Goal: Information Seeking & Learning: Learn about a topic

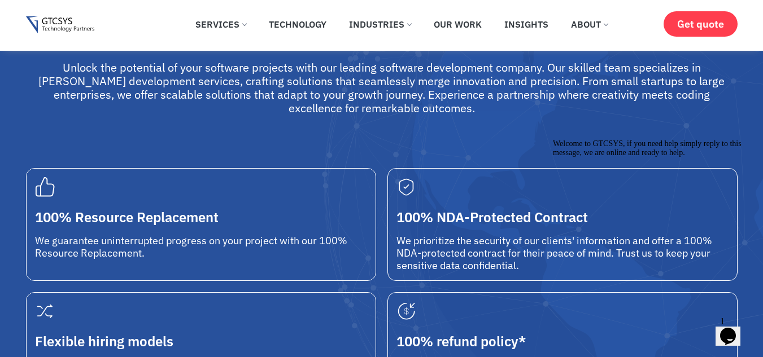
scroll to position [263, 0]
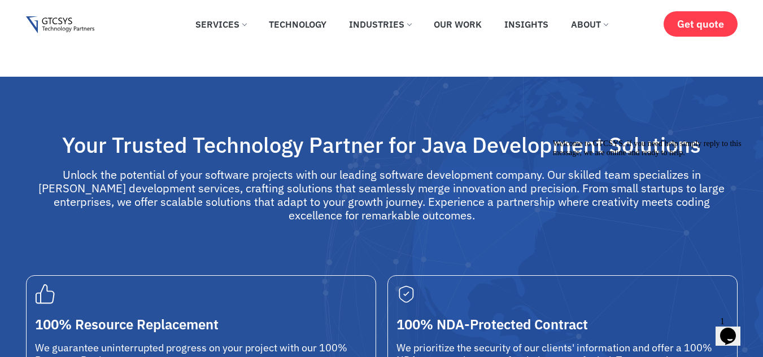
click at [553, 139] on icon "Chat attention grabber" at bounding box center [553, 139] width 0 height 0
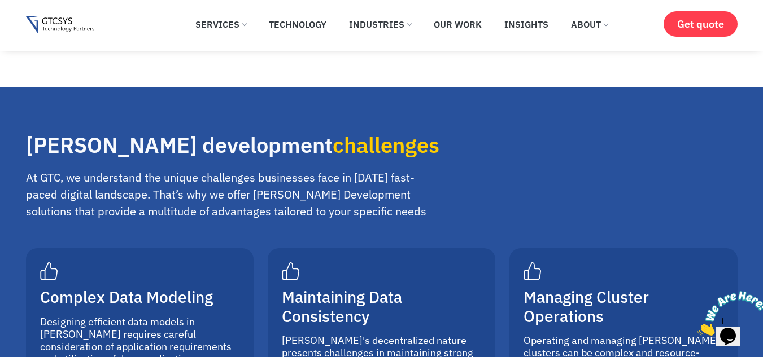
scroll to position [3468, 0]
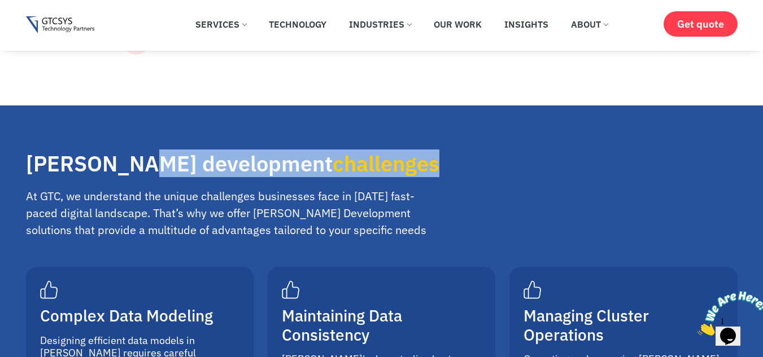
drag, startPoint x: 161, startPoint y: 79, endPoint x: 418, endPoint y: 82, distance: 256.8
click at [418, 151] on h2 "[PERSON_NAME] development challenges" at bounding box center [234, 164] width 417 height 26
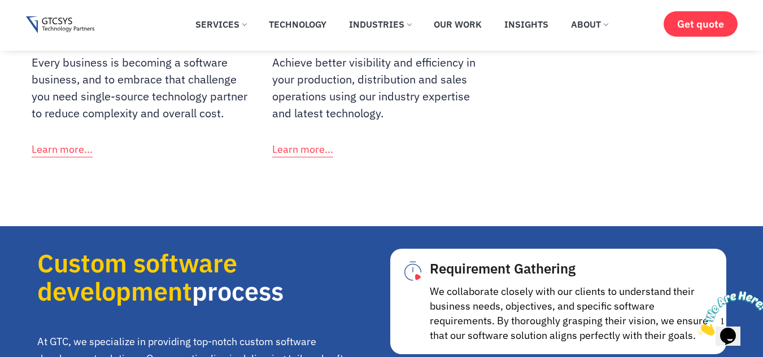
scroll to position [7453, 0]
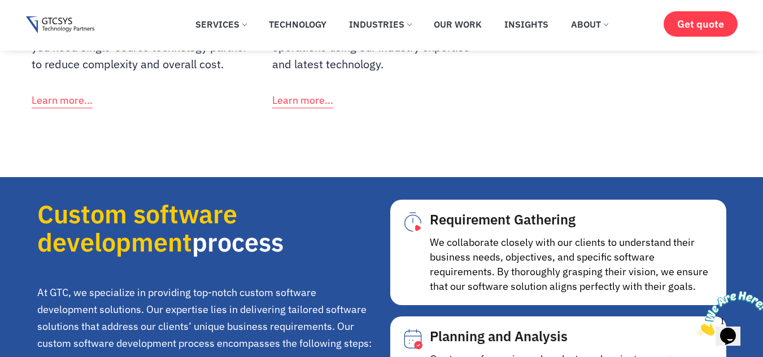
click at [296, 268] on div "At GTC, we specialize in providing top-notch custom software development soluti…" at bounding box center [205, 310] width 336 height 85
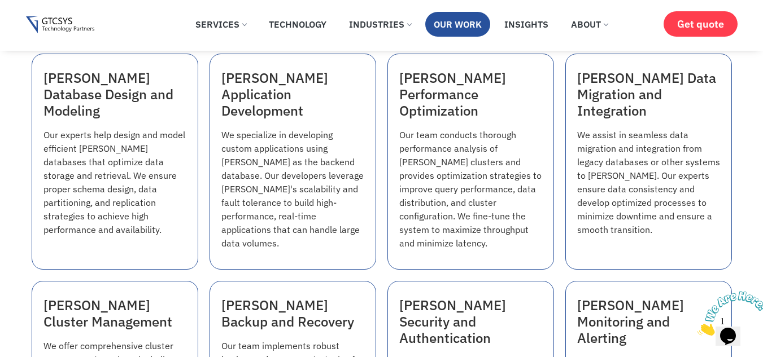
scroll to position [1057, 0]
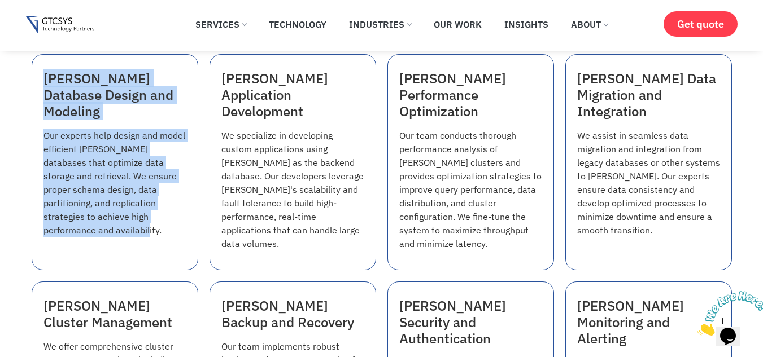
drag, startPoint x: 40, startPoint y: 80, endPoint x: 126, endPoint y: 214, distance: 158.9
click at [126, 214] on div "[PERSON_NAME] Database Design and Modeling Our experts help design and model ef…" at bounding box center [115, 162] width 167 height 216
copy div "[PERSON_NAME] Database Design and Modeling Our experts help design and model ef…"
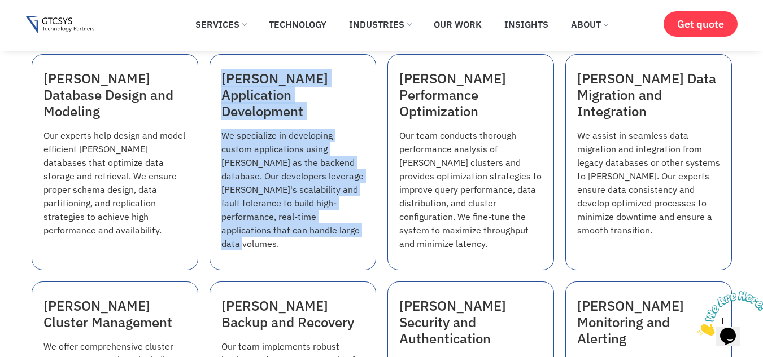
drag, startPoint x: 218, startPoint y: 74, endPoint x: 306, endPoint y: 227, distance: 176.5
click at [306, 227] on div "[PERSON_NAME] Application Development We specialize in developing custom applic…" at bounding box center [292, 162] width 167 height 216
copy div "[PERSON_NAME] Application Development We specialize in developing custom applic…"
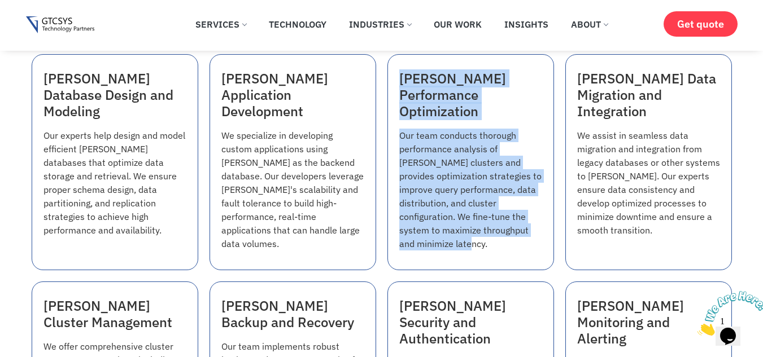
drag, startPoint x: 402, startPoint y: 85, endPoint x: 542, endPoint y: 226, distance: 199.2
click at [542, 226] on div "[PERSON_NAME] Performance Optimization Our team conducts thorough performance a…" at bounding box center [470, 162] width 167 height 216
copy div "[PERSON_NAME] Performance Optimization Our team conducts thorough performance a…"
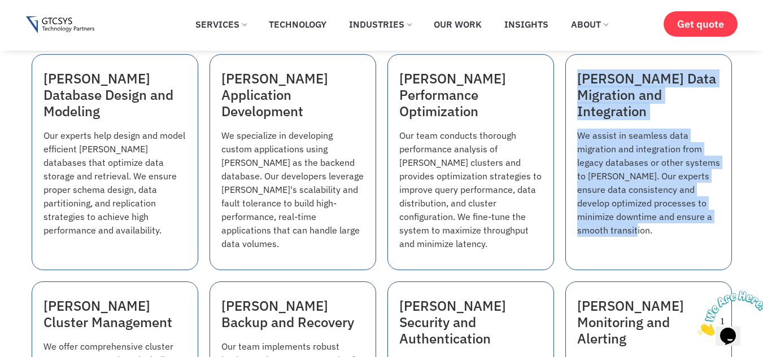
drag, startPoint x: 576, startPoint y: 76, endPoint x: 646, endPoint y: 223, distance: 163.3
click at [646, 223] on div "[PERSON_NAME] Data Migration and Integration We assist in seamless data migrati…" at bounding box center [648, 162] width 167 height 216
copy div "[PERSON_NAME] Data Migration and Integration We assist in seamless data migrati…"
click at [601, 188] on p "We assist in seamless data migration and integration from legacy databases or o…" at bounding box center [648, 183] width 143 height 108
drag, startPoint x: 577, startPoint y: 81, endPoint x: 637, endPoint y: 230, distance: 159.8
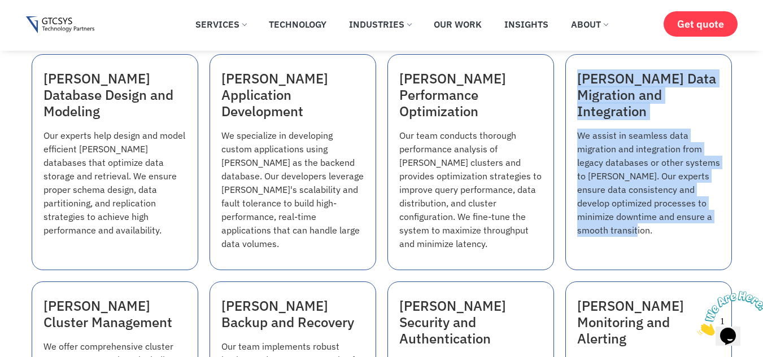
click at [637, 230] on div "[PERSON_NAME] Data Migration and Integration We assist in seamless data migrati…" at bounding box center [648, 162] width 167 height 216
copy div "[PERSON_NAME] Data Migration and Integration We assist in seamless data migrati…"
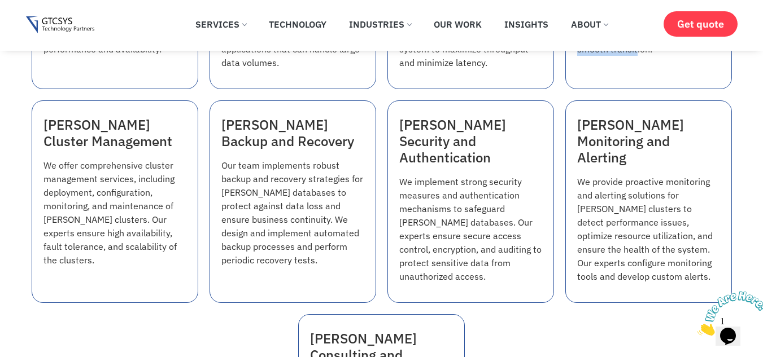
scroll to position [1239, 0]
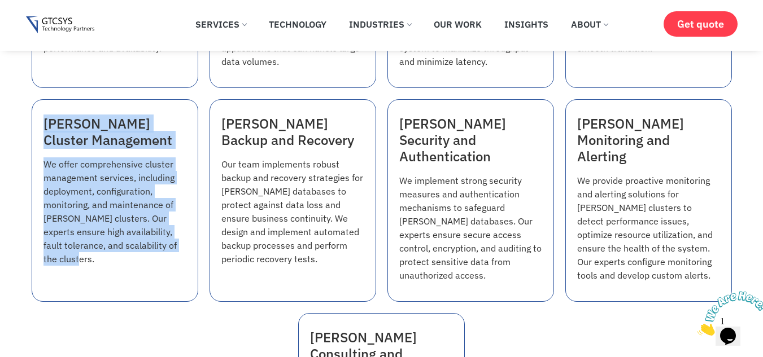
drag, startPoint x: 42, startPoint y: 112, endPoint x: 115, endPoint y: 255, distance: 159.5
click at [115, 255] on div "[PERSON_NAME] Cluster Management We offer comprehensive cluster management serv…" at bounding box center [115, 200] width 167 height 203
copy div "[PERSON_NAME] Cluster Management We offer comprehensive cluster management serv…"
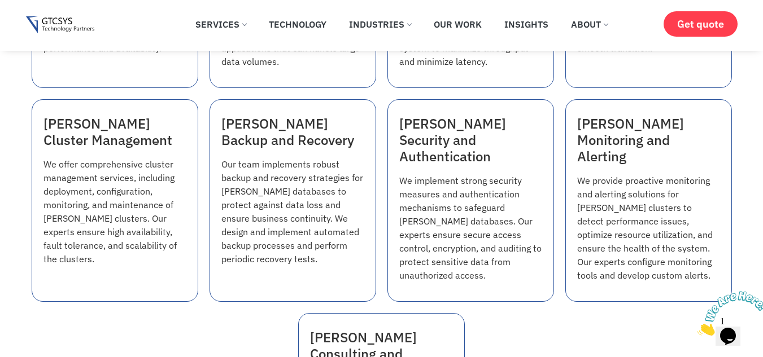
click at [229, 116] on h3 "[PERSON_NAME] Backup and Recovery" at bounding box center [292, 132] width 143 height 33
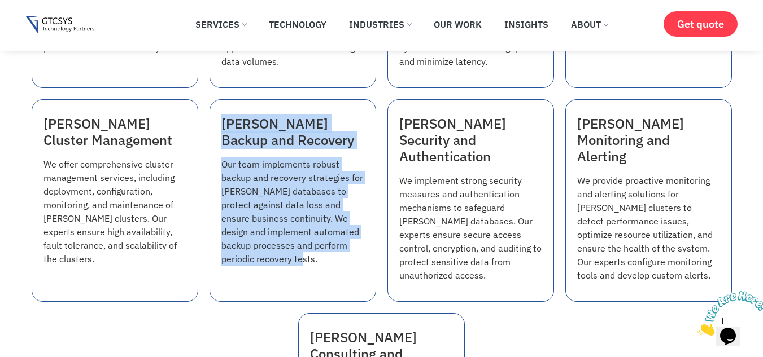
drag, startPoint x: 223, startPoint y: 109, endPoint x: 306, endPoint y: 256, distance: 168.6
click at [306, 256] on div "[PERSON_NAME] Backup and Recovery Our team implements robust backup and recover…" at bounding box center [292, 200] width 167 height 203
copy div "[PERSON_NAME] Backup and Recovery Our team implements robust backup and recover…"
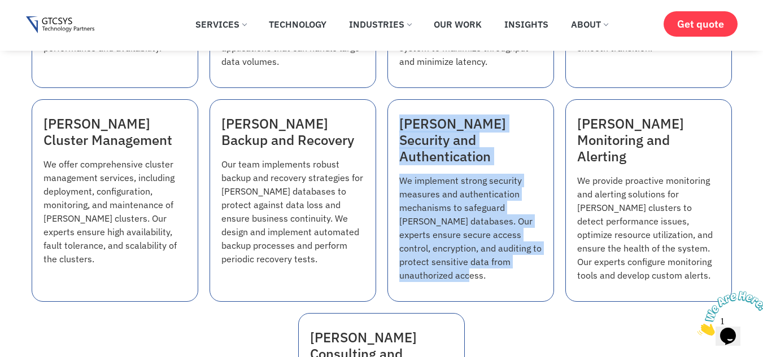
drag, startPoint x: 392, startPoint y: 105, endPoint x: 476, endPoint y: 242, distance: 161.2
click at [476, 242] on div "[PERSON_NAME] Security and Authentication We implement strong security measures…" at bounding box center [470, 200] width 167 height 203
copy div "[PERSON_NAME] Security and Authentication We implement strong security measures…"
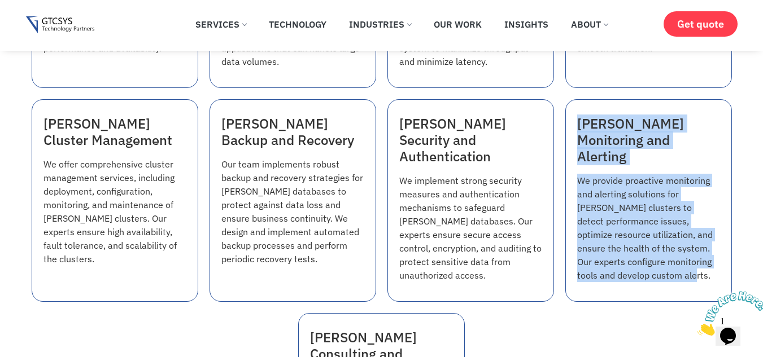
drag, startPoint x: 576, startPoint y: 117, endPoint x: 689, endPoint y: 246, distance: 171.2
click at [689, 246] on div "[PERSON_NAME] Monitoring and Alerting We provide proactive monitoring and alert…" at bounding box center [648, 200] width 167 height 203
copy div "[PERSON_NAME] Monitoring and Alerting We provide proactive monitoring and alert…"
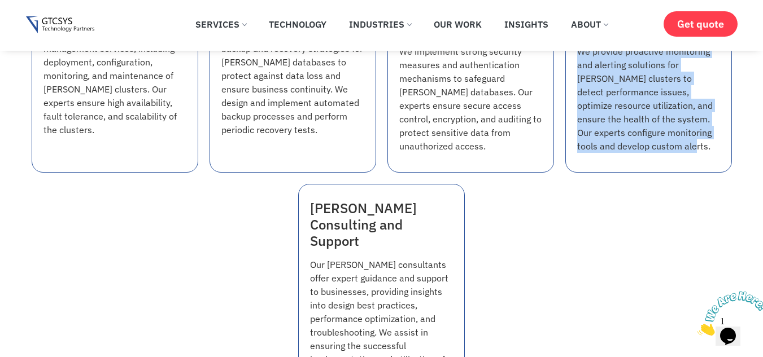
scroll to position [1369, 0]
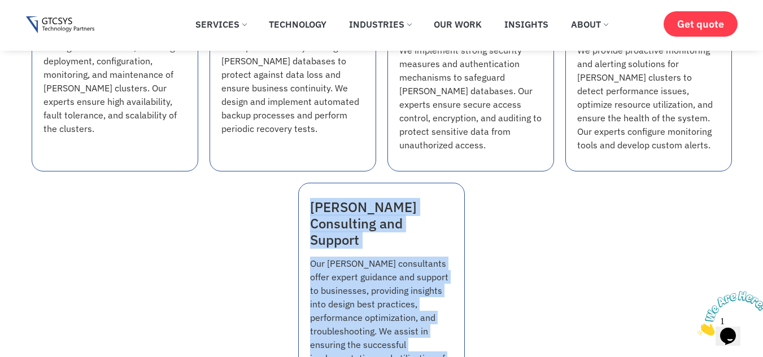
drag, startPoint x: 308, startPoint y: 178, endPoint x: 422, endPoint y: 321, distance: 182.6
click at [422, 321] on div "[PERSON_NAME] Consulting and Support Our [PERSON_NAME] consultants offer expert…" at bounding box center [381, 291] width 167 height 216
copy div "[PERSON_NAME] Consulting and Support Our [PERSON_NAME] consultants offer expert…"
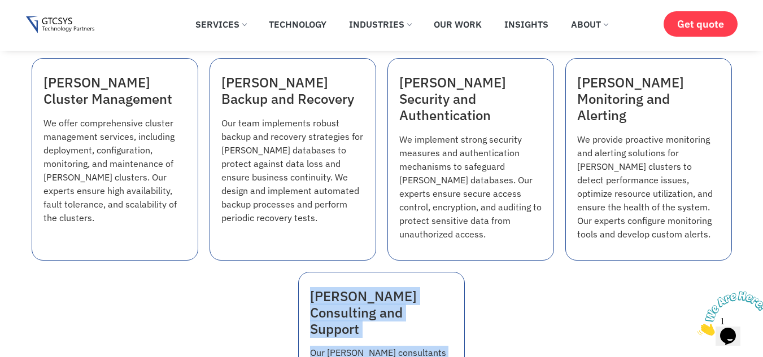
scroll to position [1295, 0]
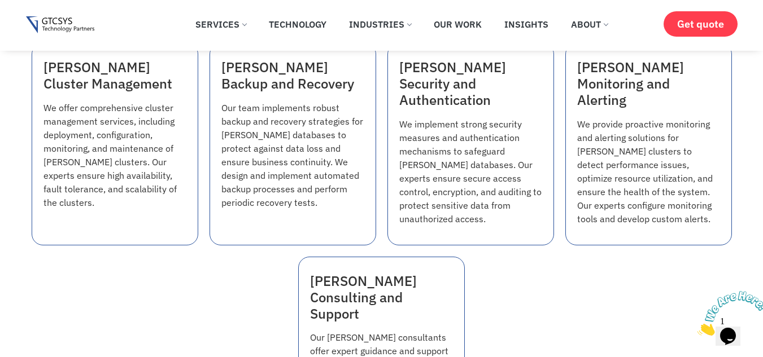
click at [382, 156] on div "[PERSON_NAME] Database Design and Modeling Our experts help design and model ef…" at bounding box center [381, 144] width 711 height 668
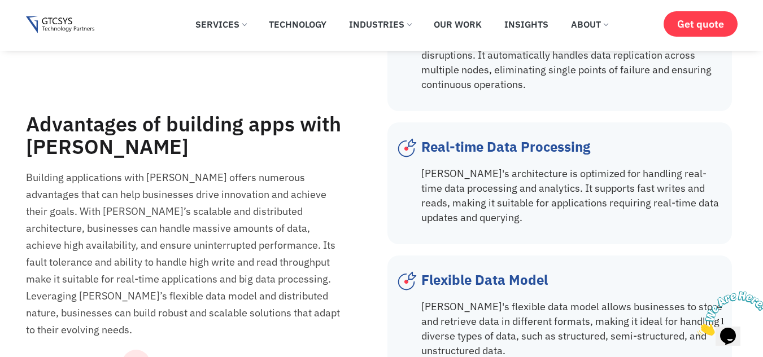
scroll to position [2376, 0]
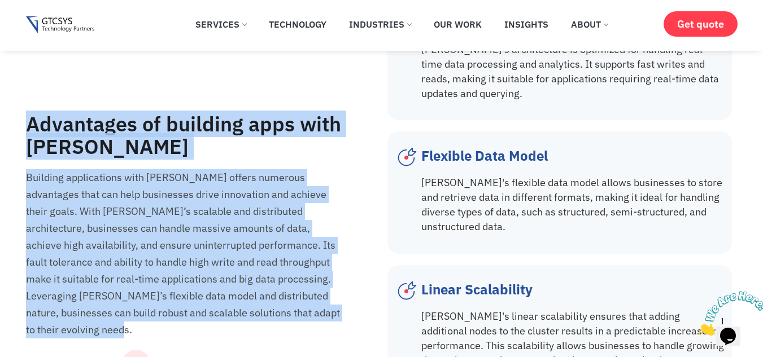
drag, startPoint x: 32, startPoint y: 121, endPoint x: 291, endPoint y: 315, distance: 323.8
click at [291, 315] on div "Advantages of building apps with [PERSON_NAME] Building applications with [PERS…" at bounding box center [204, 261] width 356 height 296
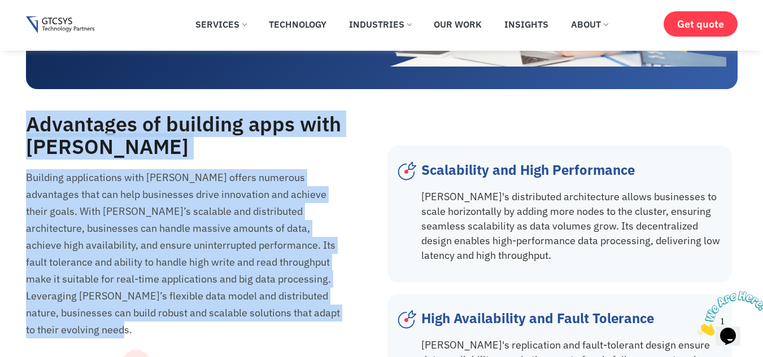
scroll to position [1933, 0]
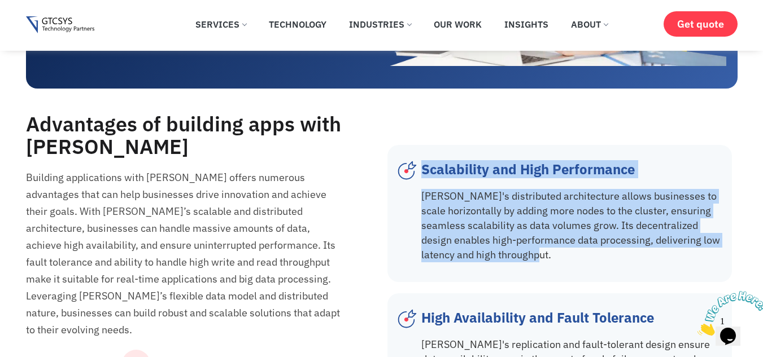
drag, startPoint x: 423, startPoint y: 107, endPoint x: 566, endPoint y: 195, distance: 168.0
click at [566, 195] on div "Scalability and High Performance [PERSON_NAME]'s distributed architecture allow…" at bounding box center [573, 213] width 305 height 114
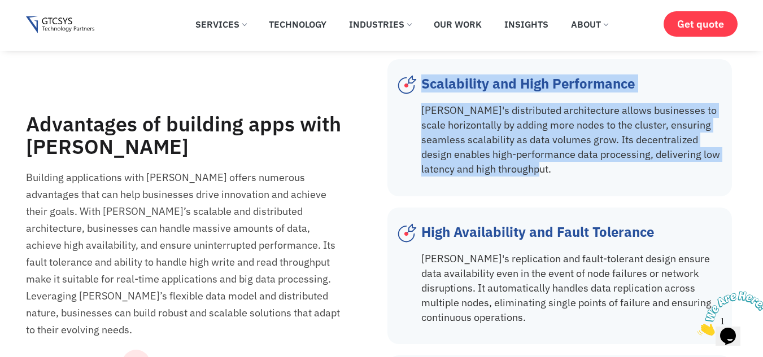
scroll to position [2020, 0]
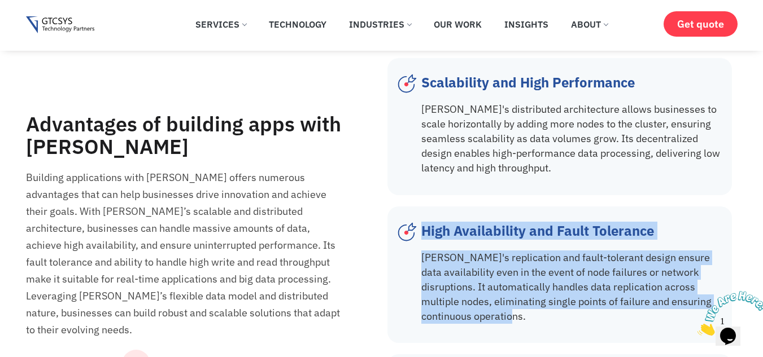
drag, startPoint x: 424, startPoint y: 173, endPoint x: 545, endPoint y: 255, distance: 145.8
click at [545, 255] on div "High Availability and Fault Tolerance [PERSON_NAME]'s replication and fault-tol…" at bounding box center [573, 275] width 305 height 114
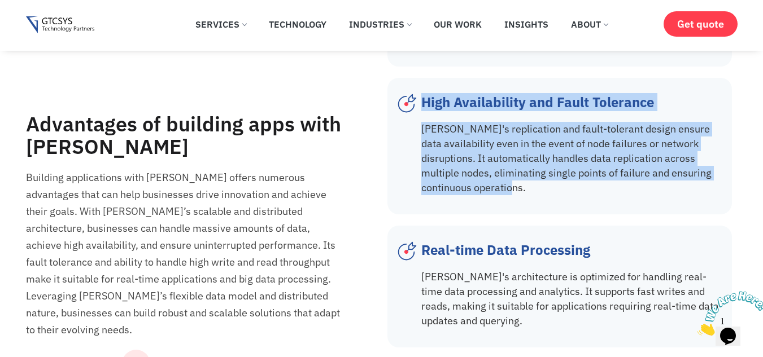
scroll to position [2151, 0]
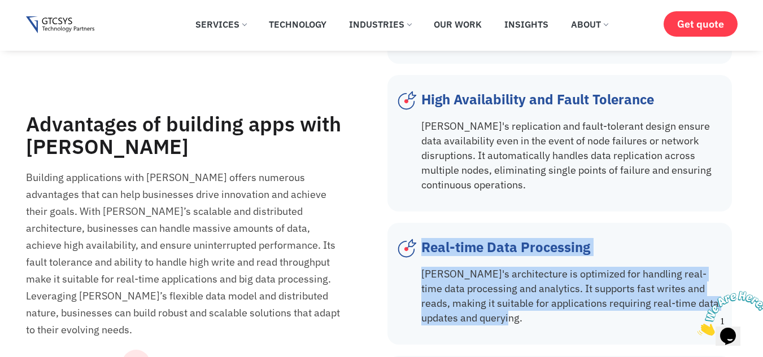
drag, startPoint x: 424, startPoint y: 186, endPoint x: 485, endPoint y: 257, distance: 93.6
click at [485, 257] on div "Real-time Data Processing [PERSON_NAME]'s architecture is optimized for handlin…" at bounding box center [573, 283] width 305 height 99
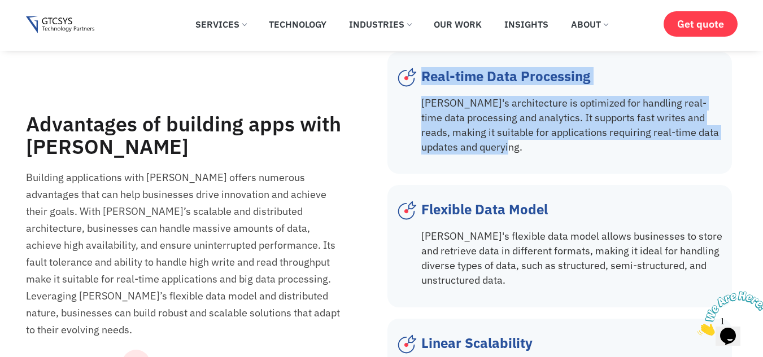
scroll to position [2323, 0]
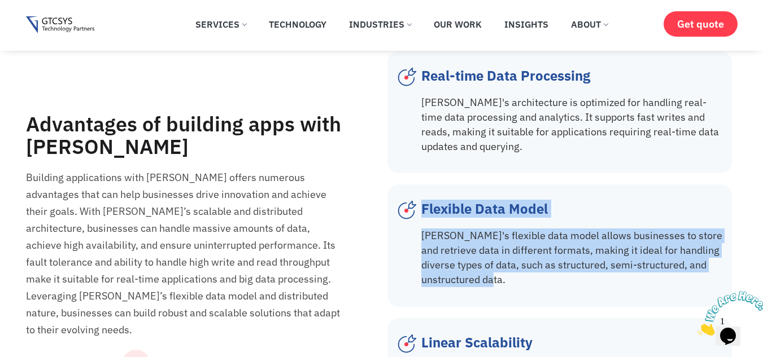
drag, startPoint x: 420, startPoint y: 151, endPoint x: 520, endPoint y: 222, distance: 122.2
click at [520, 222] on div "Flexible Data Model [PERSON_NAME]'s flexible data model allows businesses to st…" at bounding box center [559, 245] width 333 height 99
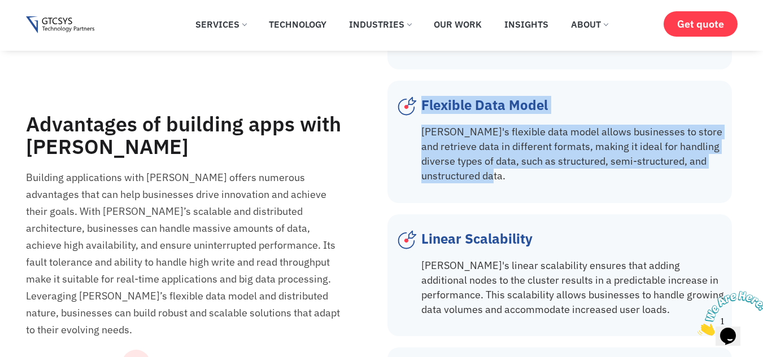
scroll to position [2430, 0]
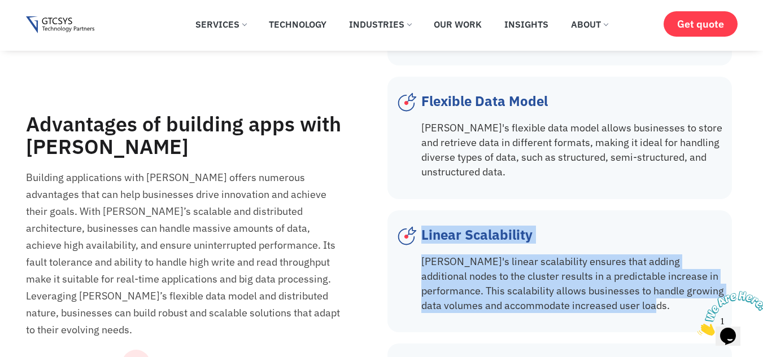
drag, startPoint x: 417, startPoint y: 176, endPoint x: 589, endPoint y: 249, distance: 187.1
click at [589, 249] on div "Linear Scalability [PERSON_NAME]'s linear scalability ensures that adding addit…" at bounding box center [559, 271] width 333 height 99
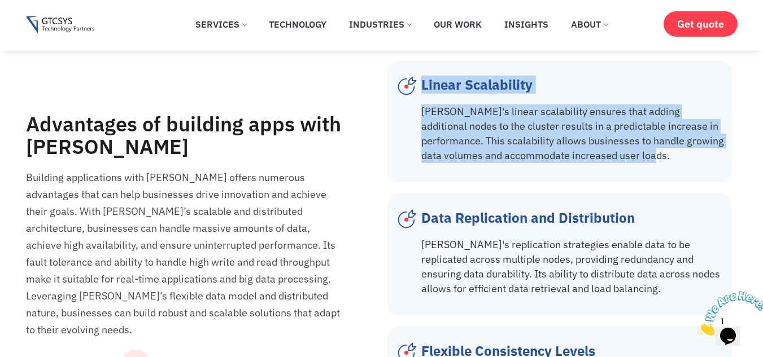
scroll to position [2582, 0]
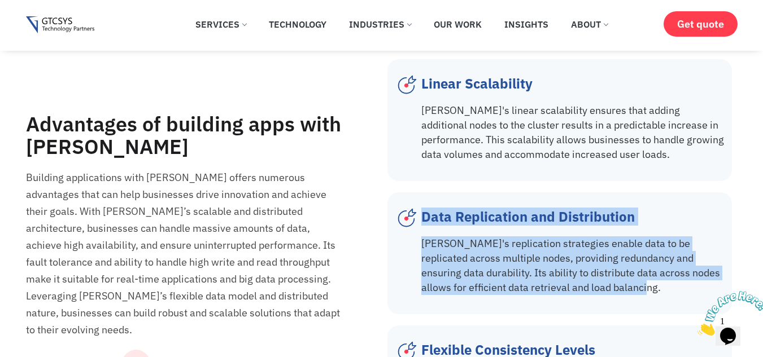
drag, startPoint x: 422, startPoint y: 151, endPoint x: 627, endPoint y: 236, distance: 221.4
click at [627, 236] on div "Data Replication and Distribution [PERSON_NAME]'s replication strategies enable…" at bounding box center [573, 253] width 305 height 99
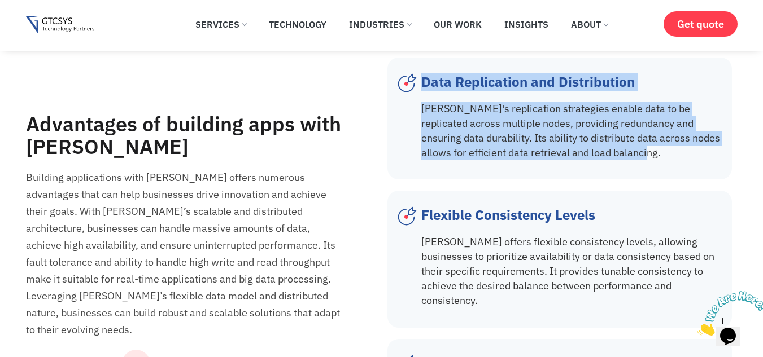
scroll to position [2719, 0]
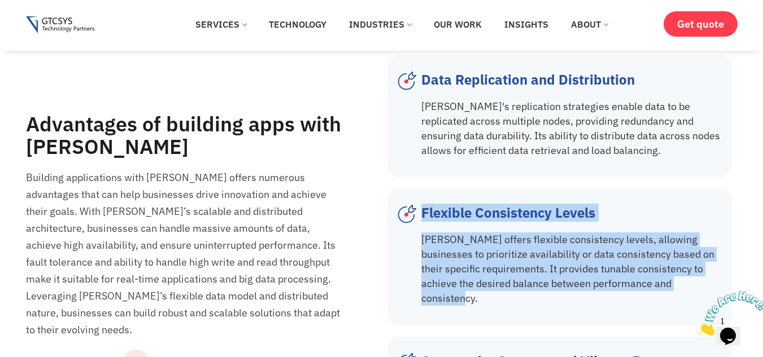
drag, startPoint x: 420, startPoint y: 151, endPoint x: 681, endPoint y: 228, distance: 271.4
click at [681, 228] on div "Flexible Consistency Levels [PERSON_NAME] offers flexible consistency levels, a…" at bounding box center [559, 257] width 333 height 114
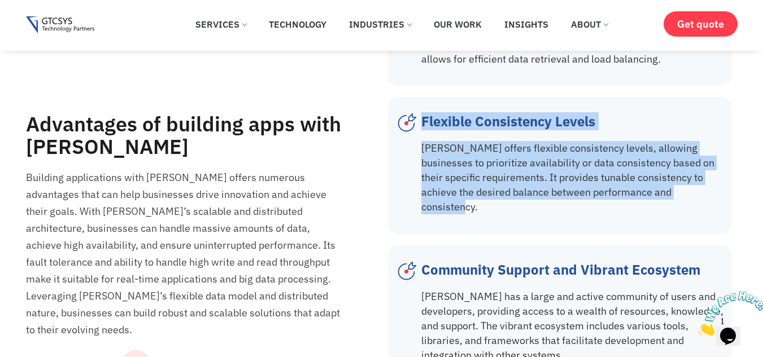
scroll to position [2811, 0]
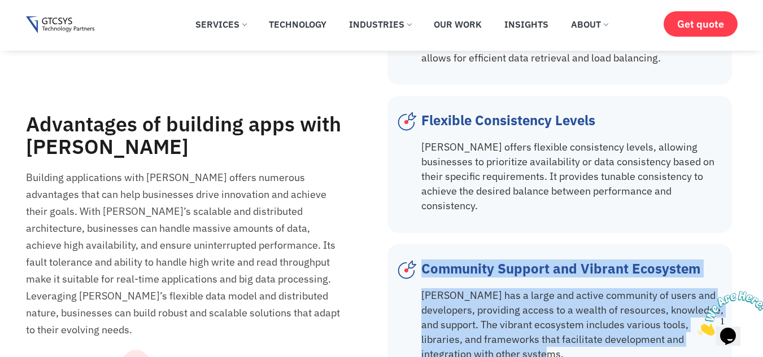
drag, startPoint x: 420, startPoint y: 195, endPoint x: 596, endPoint y: 279, distance: 194.6
click at [596, 279] on div "Community Support and Vibrant Ecosystem [PERSON_NAME] has a large and active co…" at bounding box center [559, 313] width 333 height 114
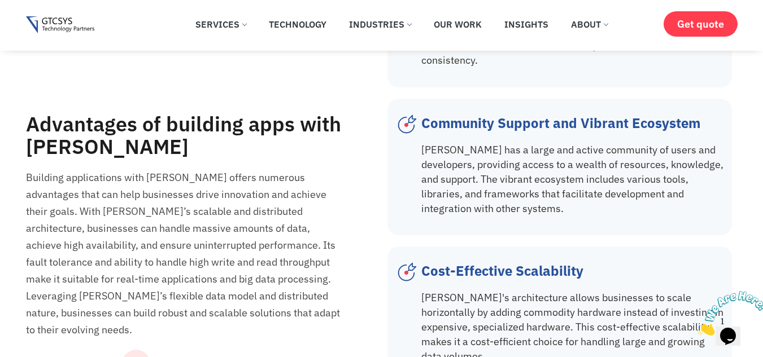
click at [427, 262] on span "Cost-Effective Scalability" at bounding box center [502, 271] width 162 height 18
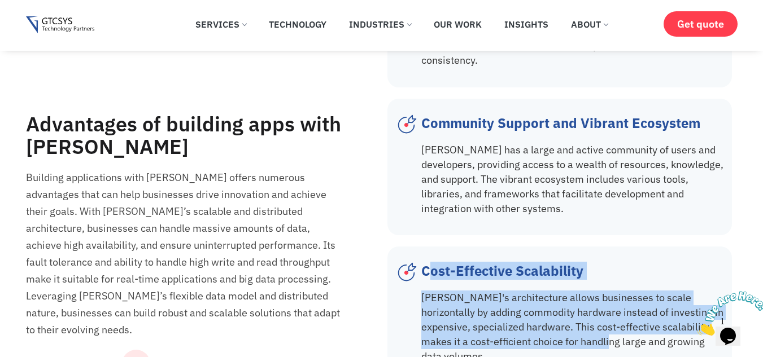
drag, startPoint x: 426, startPoint y: 196, endPoint x: 572, endPoint y: 268, distance: 163.1
click at [572, 268] on div "Cost-Effective Scalability [PERSON_NAME]'s architecture allows businesses to sc…" at bounding box center [573, 315] width 305 height 114
drag, startPoint x: 423, startPoint y: 196, endPoint x: 720, endPoint y: 265, distance: 304.9
click at [720, 265] on div "Cost-Effective Scalability [PERSON_NAME]'s architecture allows businesses to sc…" at bounding box center [573, 315] width 305 height 114
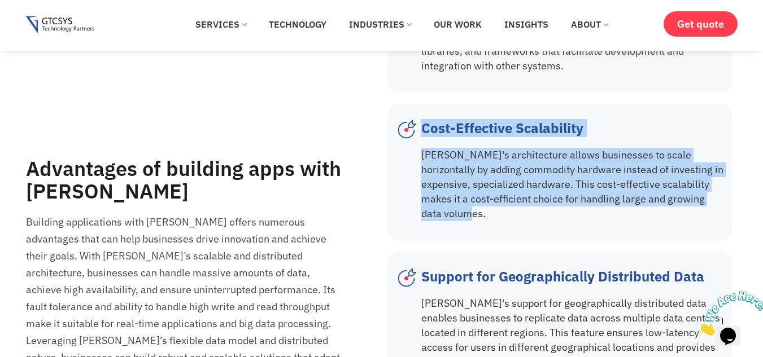
scroll to position [3100, 0]
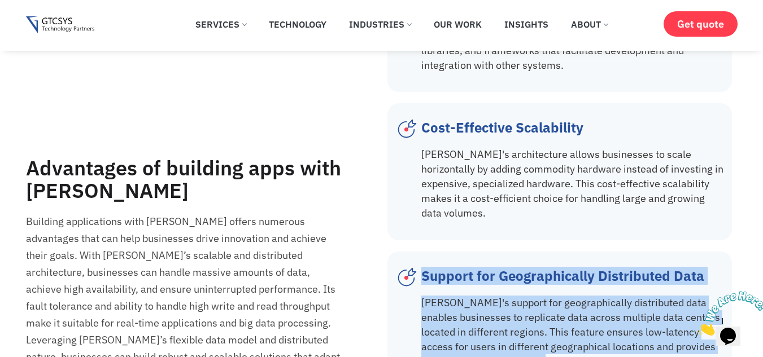
drag, startPoint x: 421, startPoint y: 184, endPoint x: 547, endPoint y: 270, distance: 152.8
click at [547, 270] on div "Support for Geographically Distributed Data [PERSON_NAME]'s support for geograp…" at bounding box center [573, 320] width 305 height 114
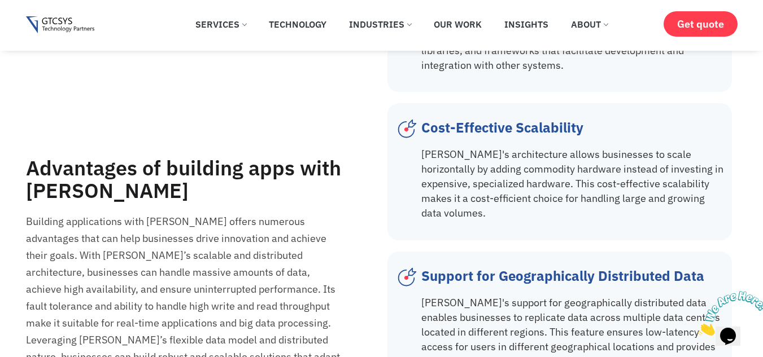
click at [356, 208] on div "Advantages of building apps with [PERSON_NAME] Building applications with [PERS…" at bounding box center [204, 304] width 356 height 294
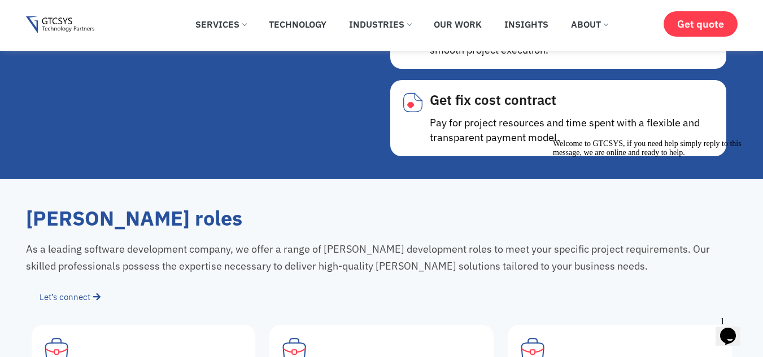
scroll to position [7836, 0]
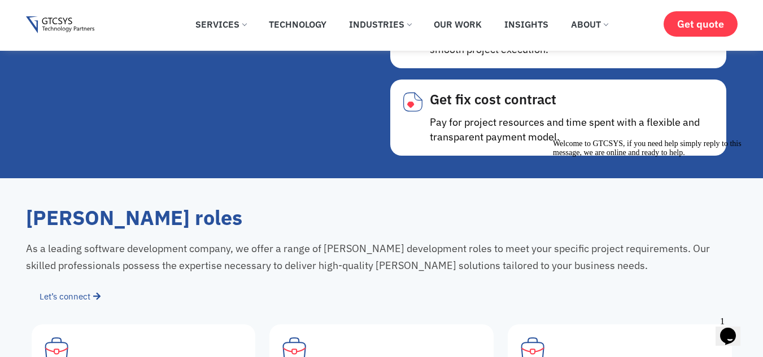
drag, startPoint x: 30, startPoint y: 72, endPoint x: 625, endPoint y: 117, distance: 597.2
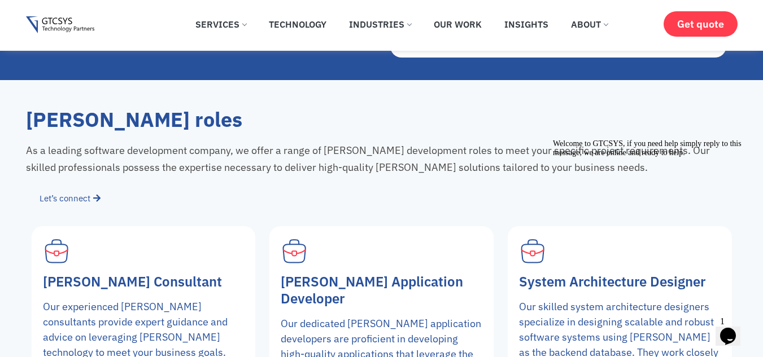
scroll to position [7938, 0]
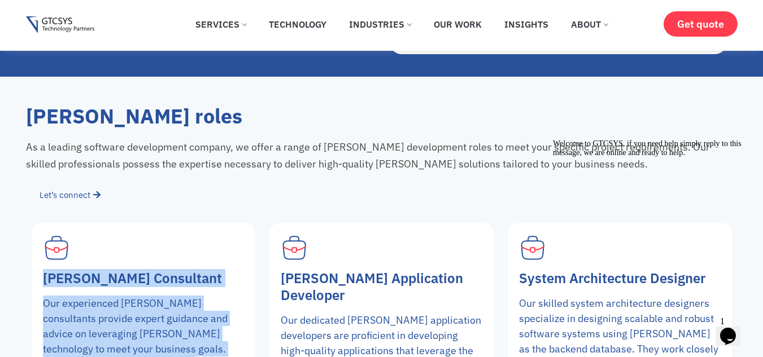
drag, startPoint x: 46, startPoint y: 132, endPoint x: 193, endPoint y: 265, distance: 198.2
click at [193, 265] on div "[PERSON_NAME] Consultant Our experienced [PERSON_NAME] consultants provide expe…" at bounding box center [144, 338] width 224 height 231
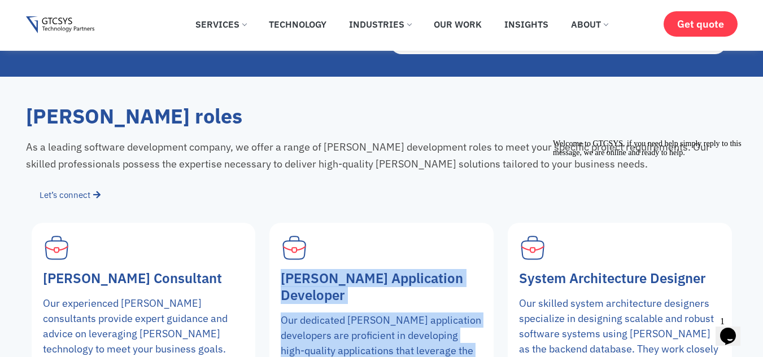
drag, startPoint x: 284, startPoint y: 129, endPoint x: 362, endPoint y: 274, distance: 164.6
click at [362, 274] on div "[PERSON_NAME] Application Developer Our dedicated [PERSON_NAME] application dev…" at bounding box center [381, 338] width 224 height 231
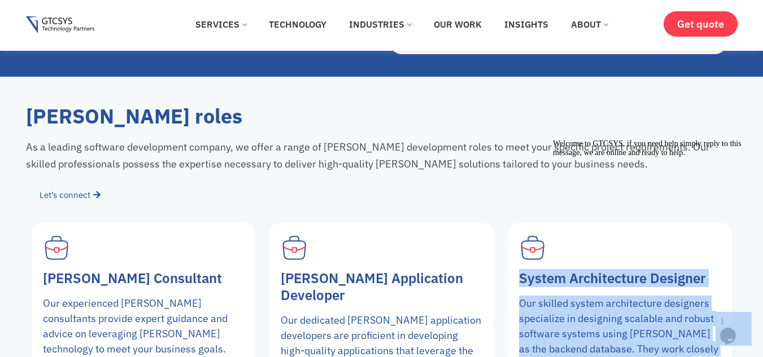
drag, startPoint x: 1068, startPoint y: 268, endPoint x: 634, endPoint y: 216, distance: 436.6
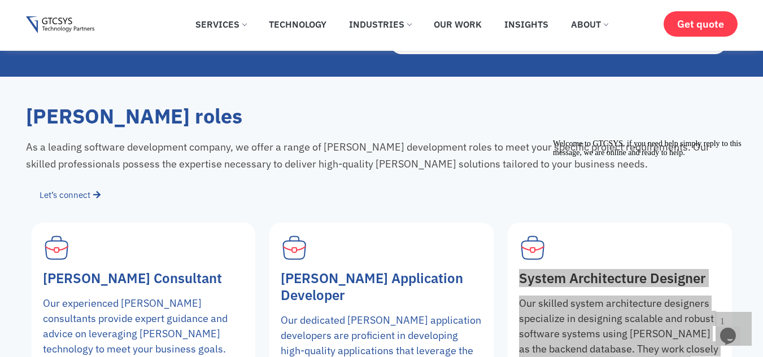
click at [553, 139] on icon "Chat attention grabber" at bounding box center [553, 139] width 0 height 0
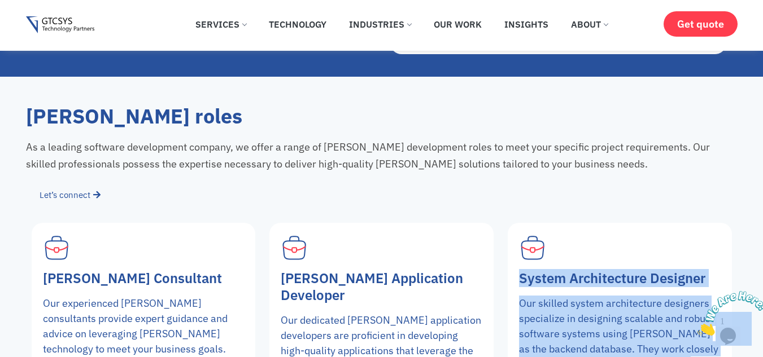
click at [625, 296] on p "Our skilled system architecture designers specialize in designing scalable and …" at bounding box center [620, 364] width 202 height 137
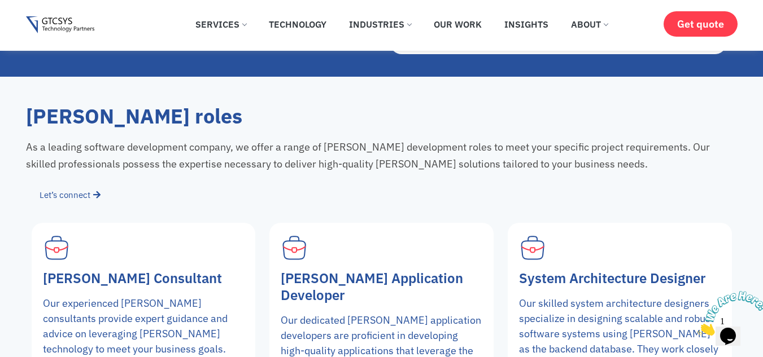
scroll to position [7978, 0]
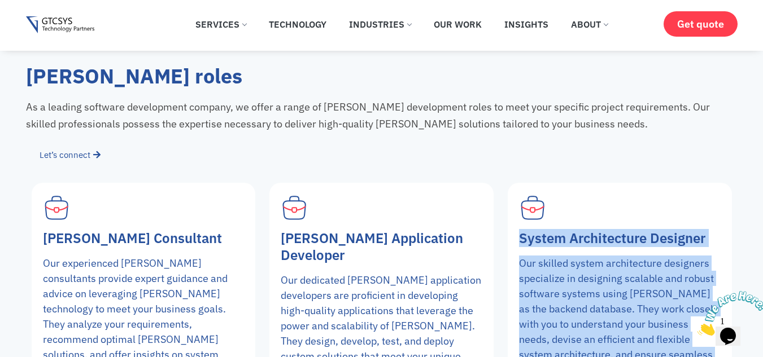
drag, startPoint x: 518, startPoint y: 93, endPoint x: 716, endPoint y: 222, distance: 236.1
click at [716, 222] on div "System Architecture Designer Our skilled system architecture designers speciali…" at bounding box center [619, 298] width 224 height 231
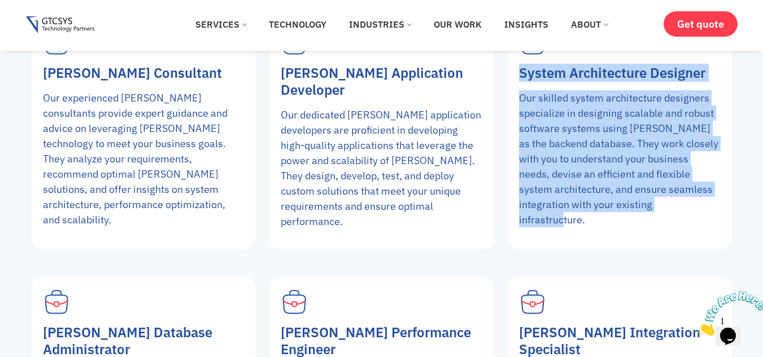
scroll to position [8150, 0]
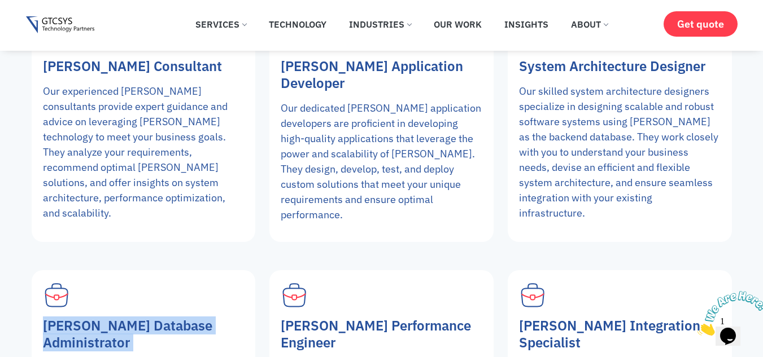
drag, startPoint x: 41, startPoint y: 177, endPoint x: 123, endPoint y: 323, distance: 167.5
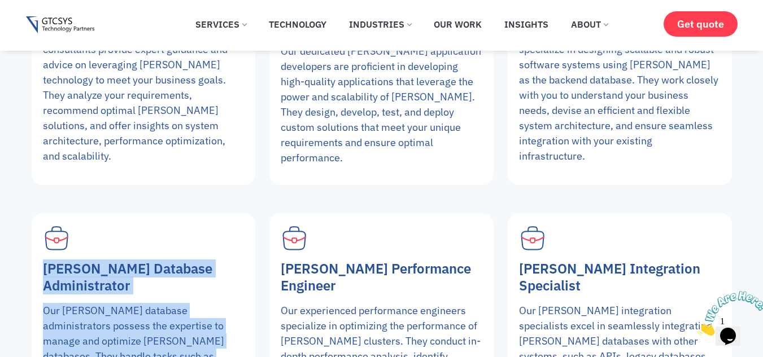
scroll to position [8207, 0]
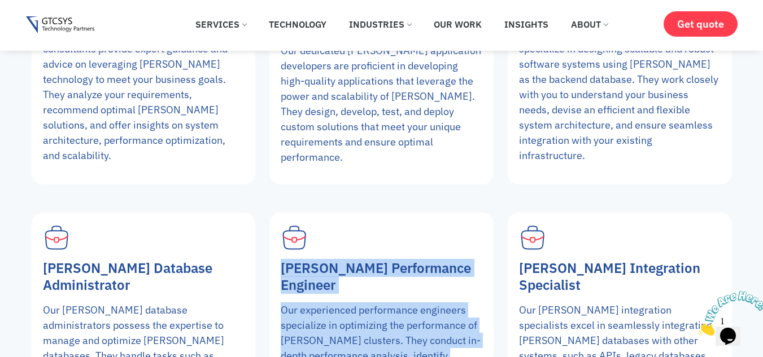
drag, startPoint x: 283, startPoint y: 122, endPoint x: 358, endPoint y: 271, distance: 166.6
click at [358, 271] on div "[PERSON_NAME] Performance Engineer Our experienced performance engineers specia…" at bounding box center [381, 336] width 224 height 246
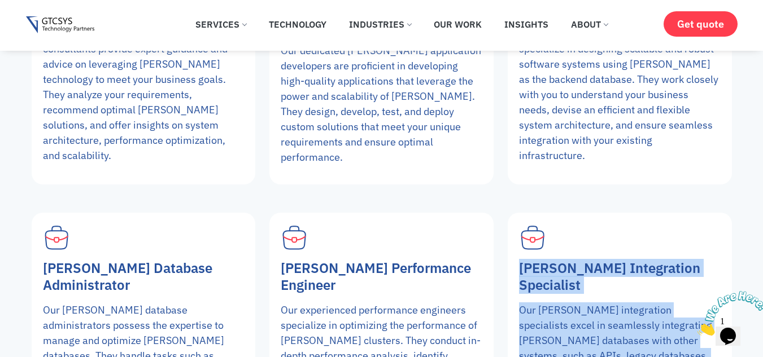
drag, startPoint x: 521, startPoint y: 123, endPoint x: 718, endPoint y: 250, distance: 234.4
click at [718, 250] on div "[PERSON_NAME] Integration Specialist Our [PERSON_NAME] integration specialists …" at bounding box center [619, 336] width 224 height 246
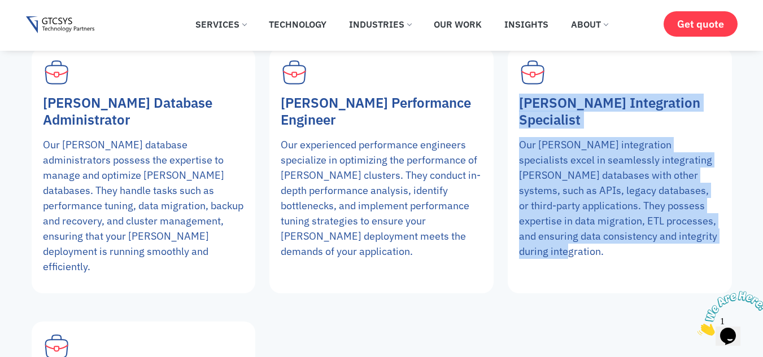
scroll to position [8385, 0]
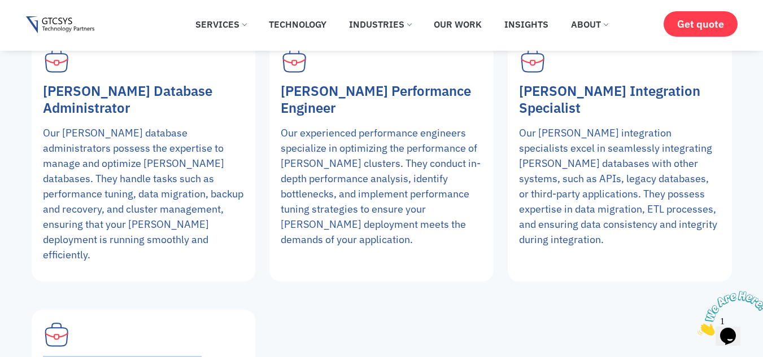
drag, startPoint x: 46, startPoint y: 199, endPoint x: 242, endPoint y: 321, distance: 230.7
click at [386, 229] on div "[PERSON_NAME] Consultant Our experienced [PERSON_NAME] consultants provide expe…" at bounding box center [382, 142] width 700 height 733
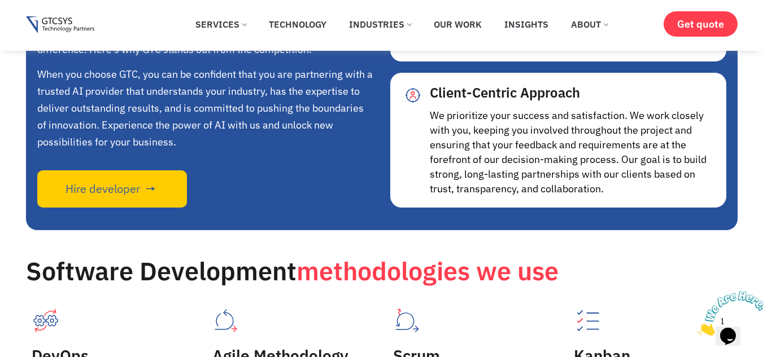
scroll to position [9432, 0]
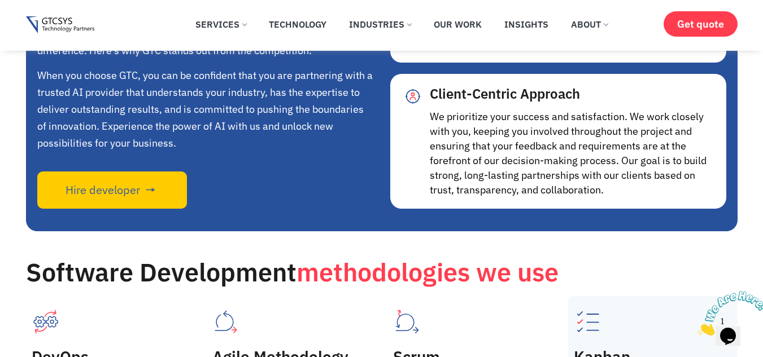
drag, startPoint x: 30, startPoint y: 118, endPoint x: 722, endPoint y: 271, distance: 708.3
click at [722, 271] on div "Software Development methodologies we use DevOps DevOps is a combination of dev…" at bounding box center [381, 364] width 711 height 209
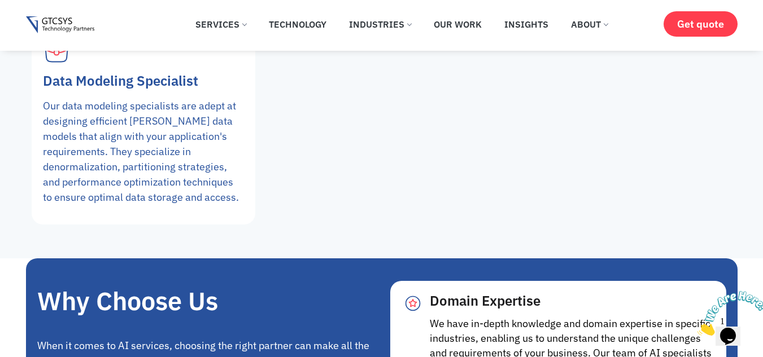
scroll to position [8668, 0]
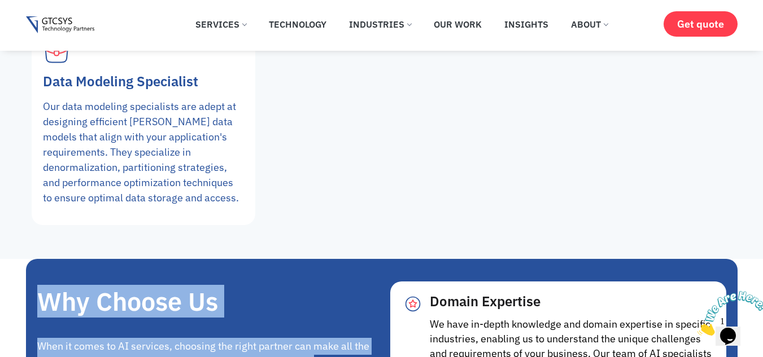
drag, startPoint x: 42, startPoint y: 128, endPoint x: 240, endPoint y: 287, distance: 253.7
drag, startPoint x: 429, startPoint y: 140, endPoint x: 685, endPoint y: 221, distance: 268.3
click at [685, 293] on div "Domain Expertise We have in-depth knowledge and domain expertise in specific in…" at bounding box center [572, 342] width 285 height 98
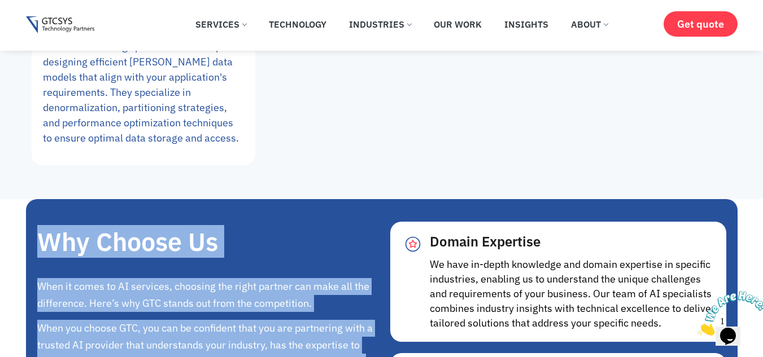
scroll to position [8749, 0]
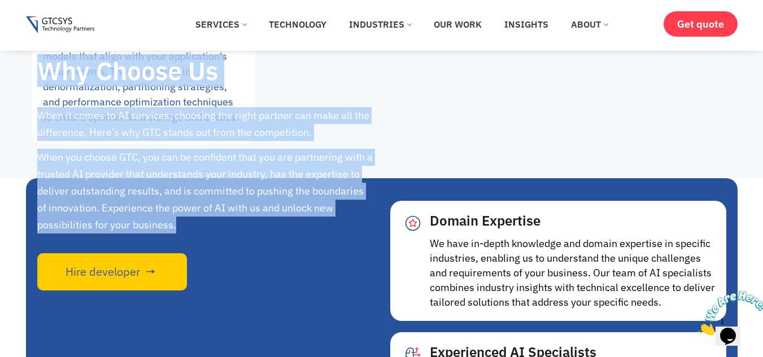
drag, startPoint x: 430, startPoint y: 192, endPoint x: 563, endPoint y: 273, distance: 156.5
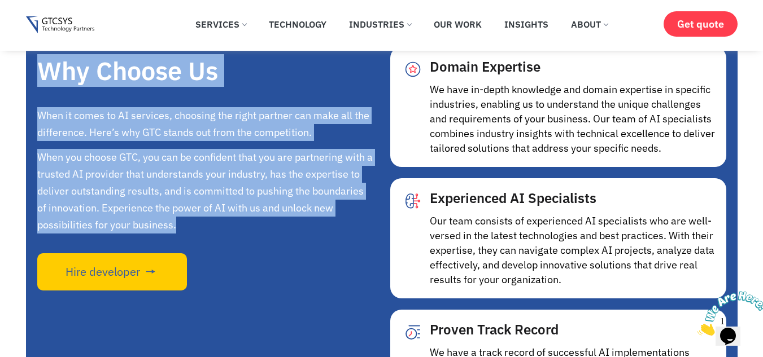
scroll to position [8904, 0]
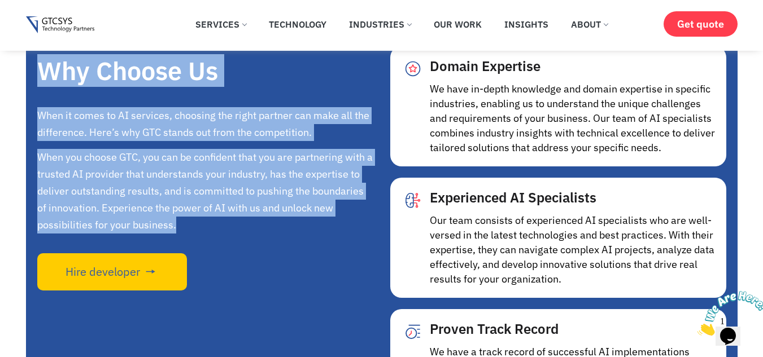
drag, startPoint x: 431, startPoint y: 165, endPoint x: 546, endPoint y: 268, distance: 153.9
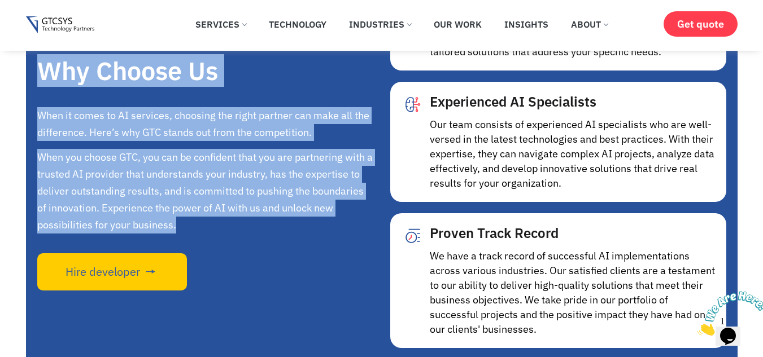
scroll to position [9001, 0]
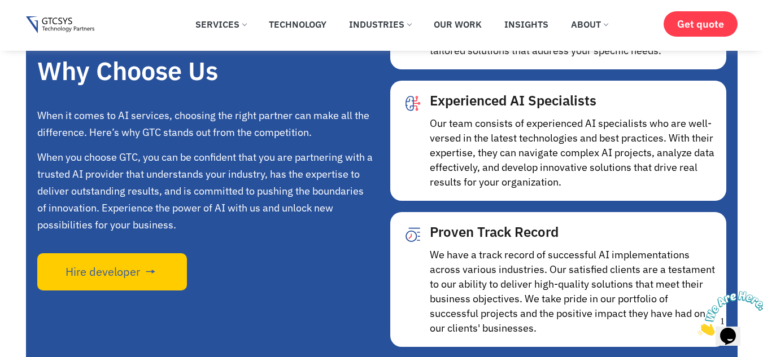
drag, startPoint x: 429, startPoint y: 207, endPoint x: 494, endPoint y: 314, distance: 125.6
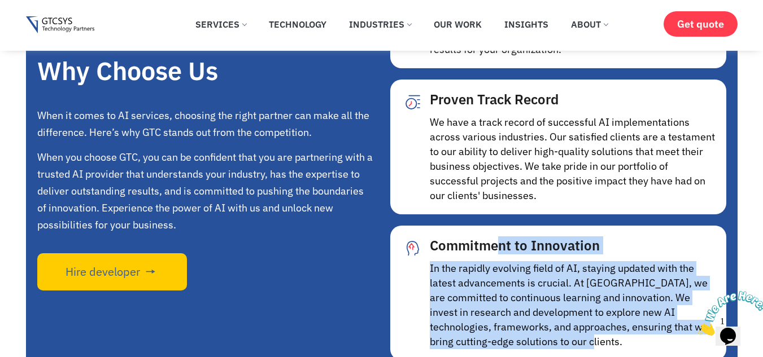
scroll to position [9174, 0]
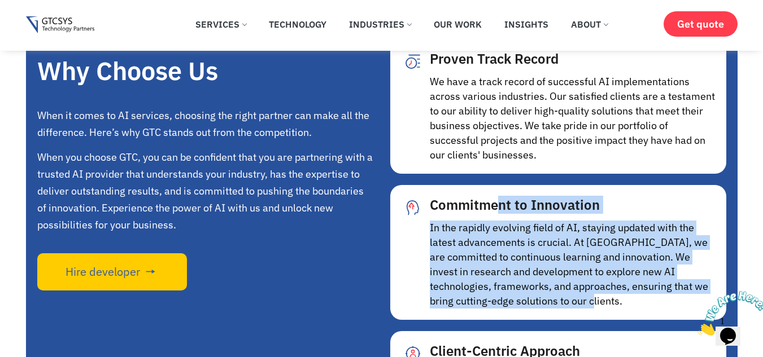
drag, startPoint x: 431, startPoint y: 185, endPoint x: 620, endPoint y: 283, distance: 212.8
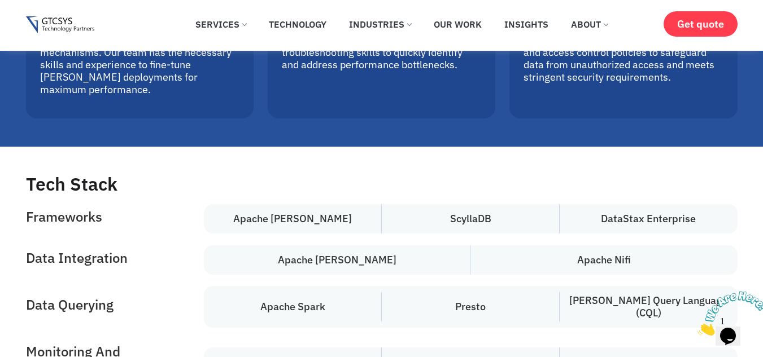
scroll to position [4321, 0]
